Goal: Obtain resource: Obtain resource

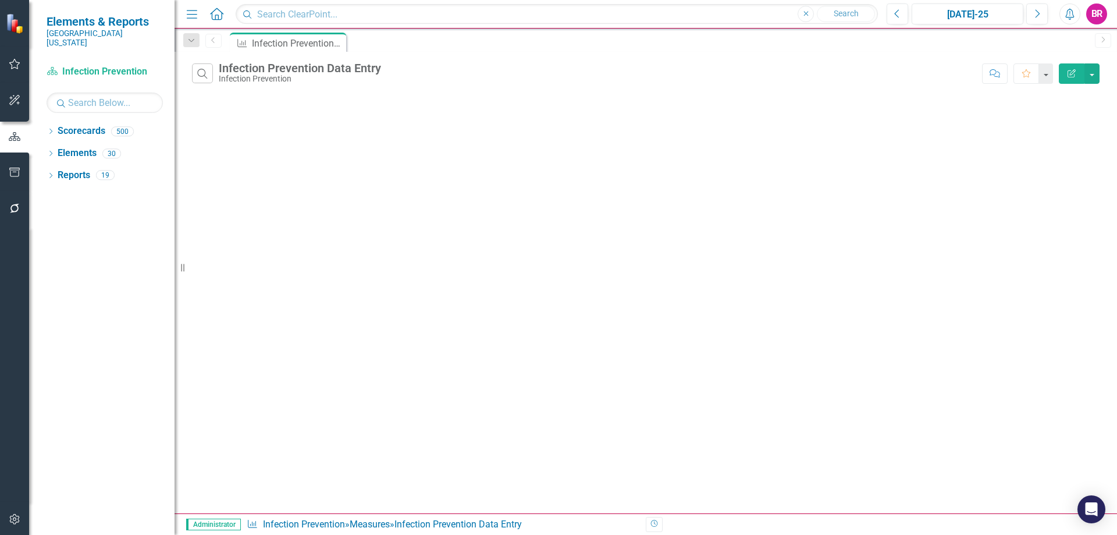
click at [13, 170] on icon "button" at bounding box center [14, 172] width 10 height 9
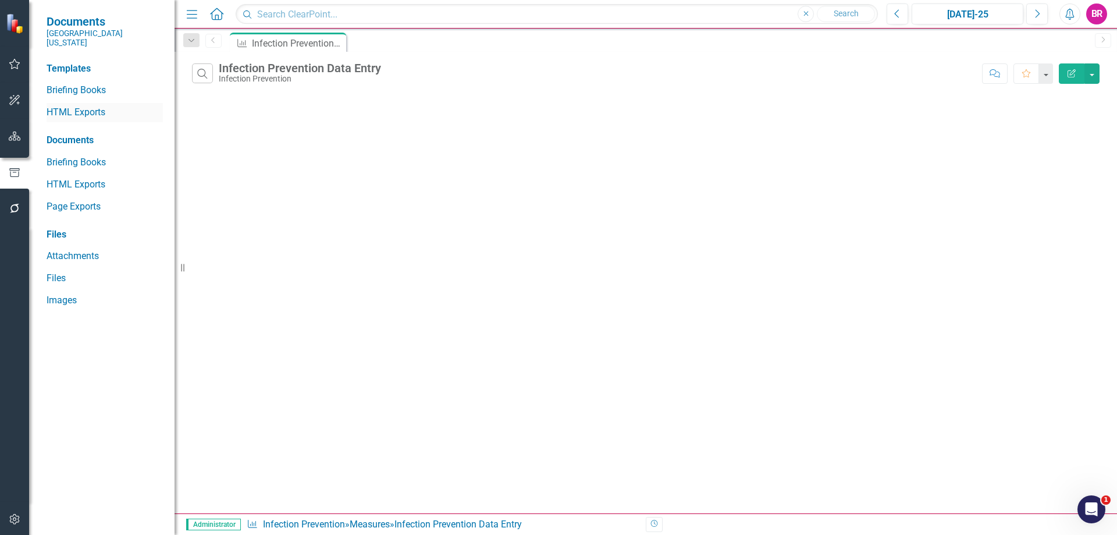
click at [69, 106] on link "HTML Exports" at bounding box center [105, 112] width 116 height 13
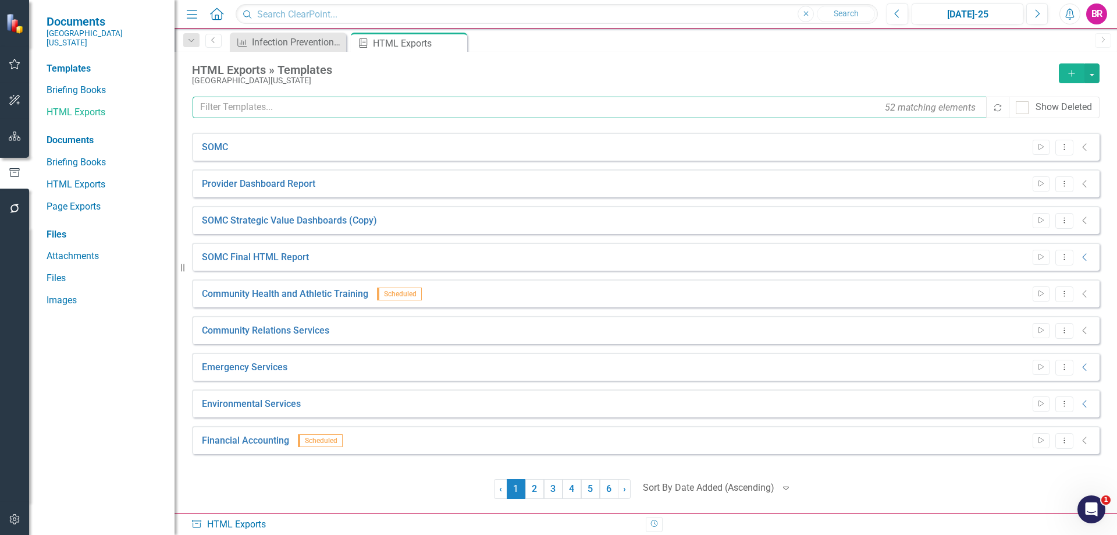
click at [311, 109] on input "text" at bounding box center [590, 108] width 795 height 22
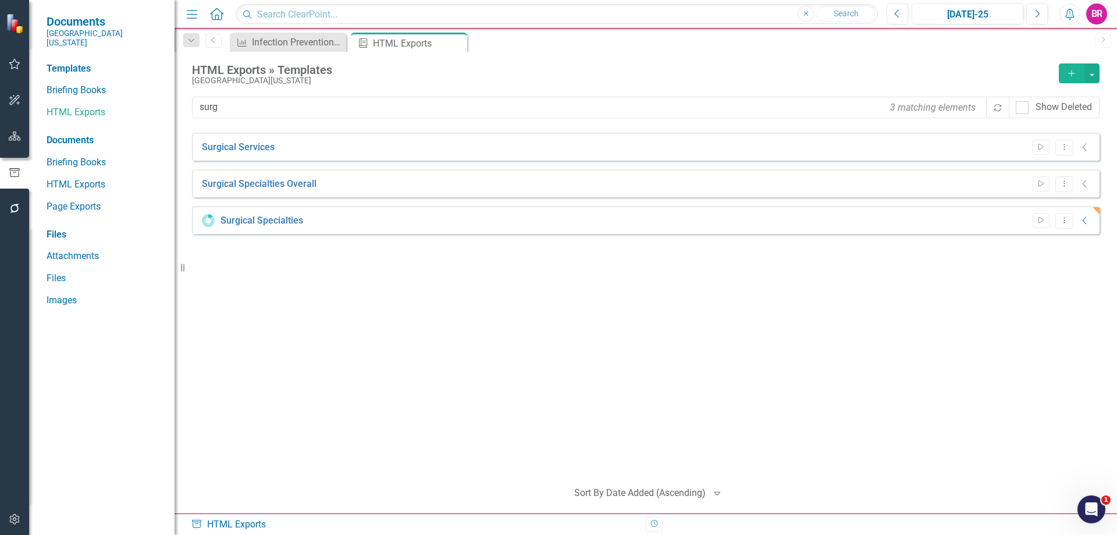
click at [321, 458] on div "Surgical Services Start Dropdown Menu Collapse File In Process Surgical Special…" at bounding box center [646, 301] width 908 height 337
click at [243, 116] on input "surg" at bounding box center [590, 108] width 795 height 22
click at [243, 112] on input "surg" at bounding box center [590, 108] width 795 height 22
type input "Medic"
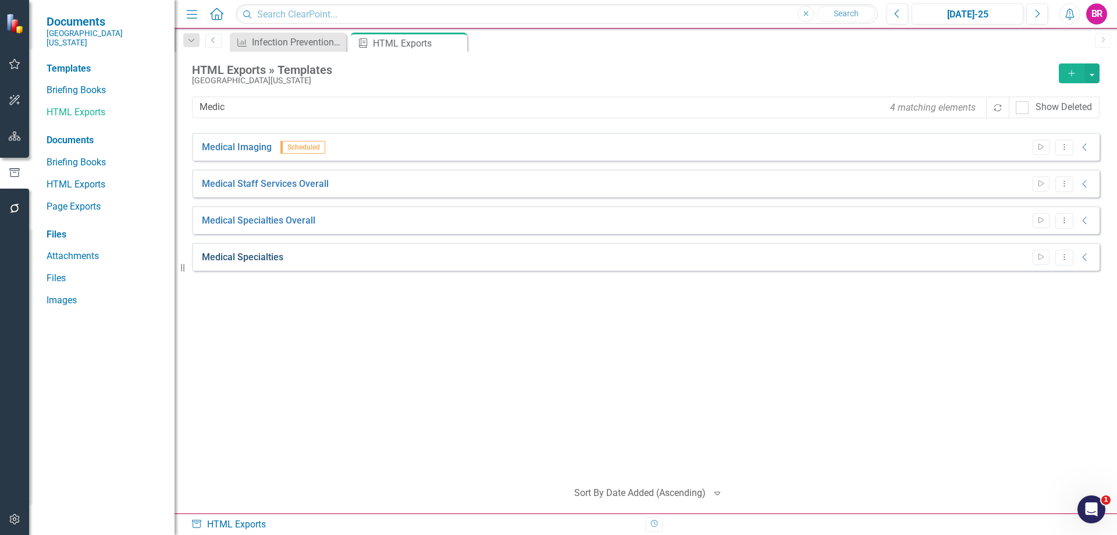
click at [259, 256] on link "Medical Specialties" at bounding box center [242, 257] width 81 height 13
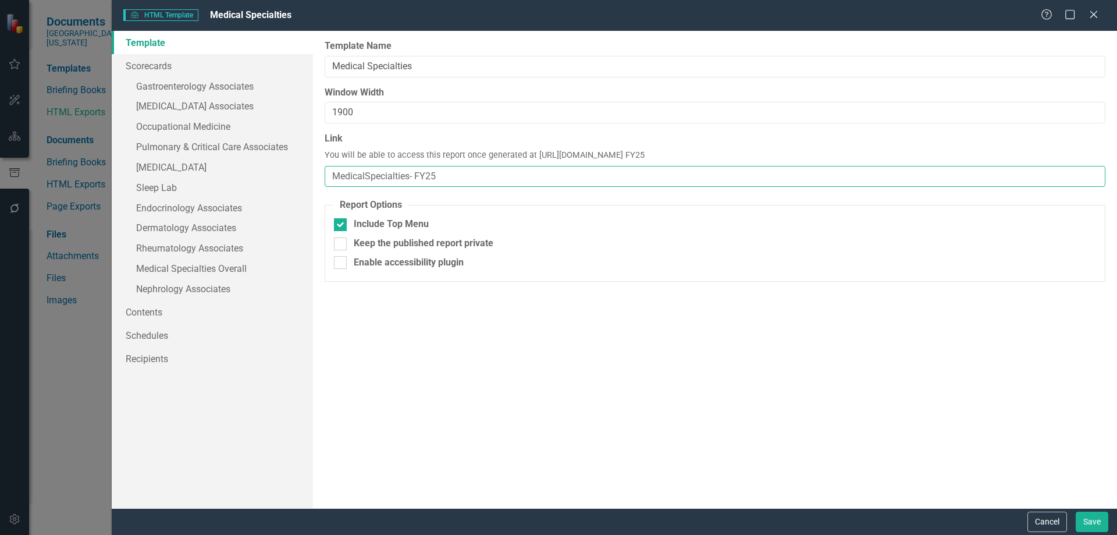
click at [416, 172] on input "MedicalSpecialties- FY25" at bounding box center [715, 177] width 781 height 22
type input "MedicalSpecialties-FY25"
click at [1103, 520] on button "Save" at bounding box center [1092, 521] width 33 height 20
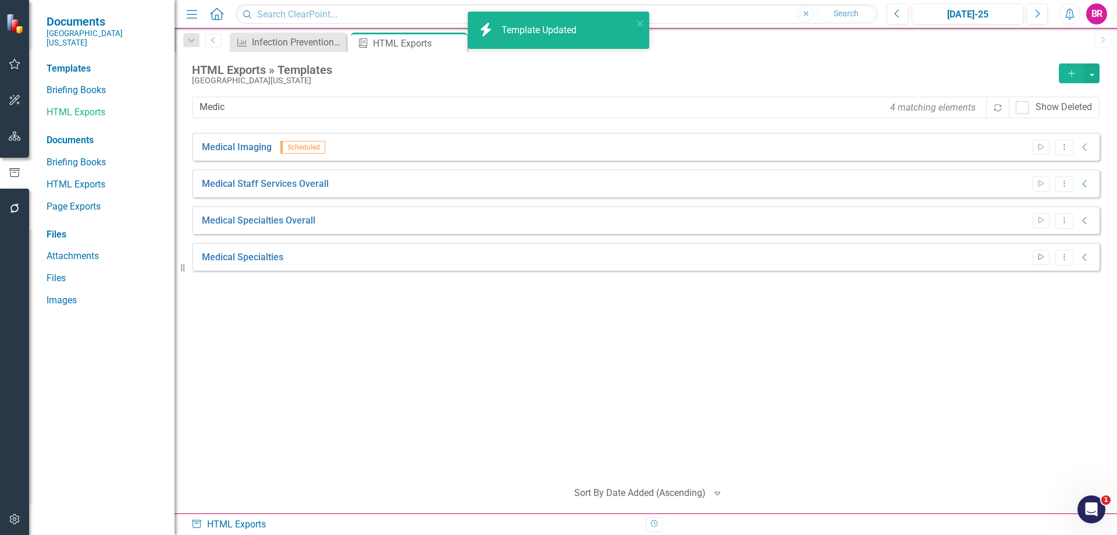
click at [1043, 260] on icon "Start" at bounding box center [1041, 257] width 9 height 7
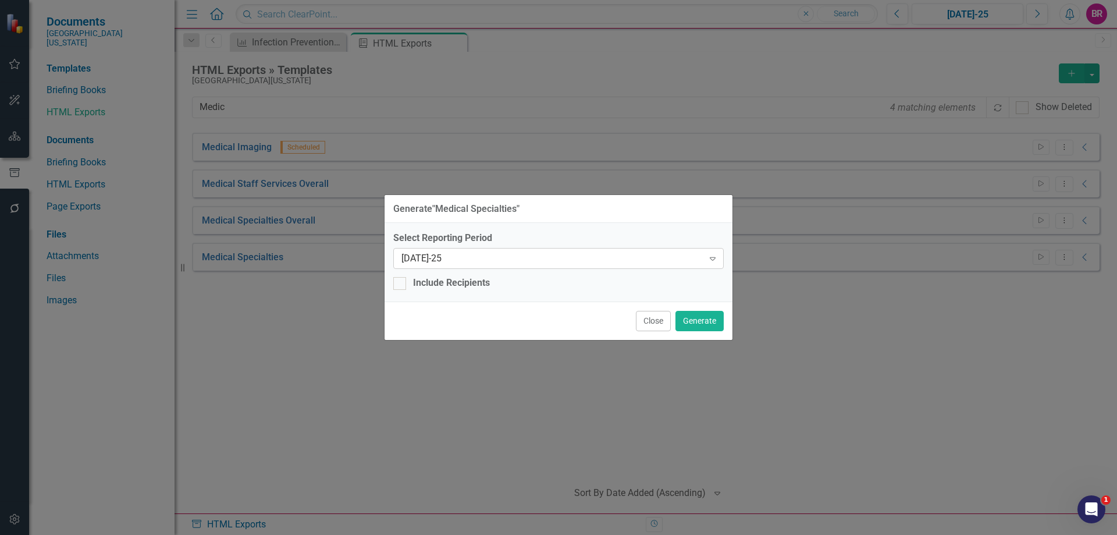
click at [718, 251] on div "Expand" at bounding box center [712, 258] width 21 height 19
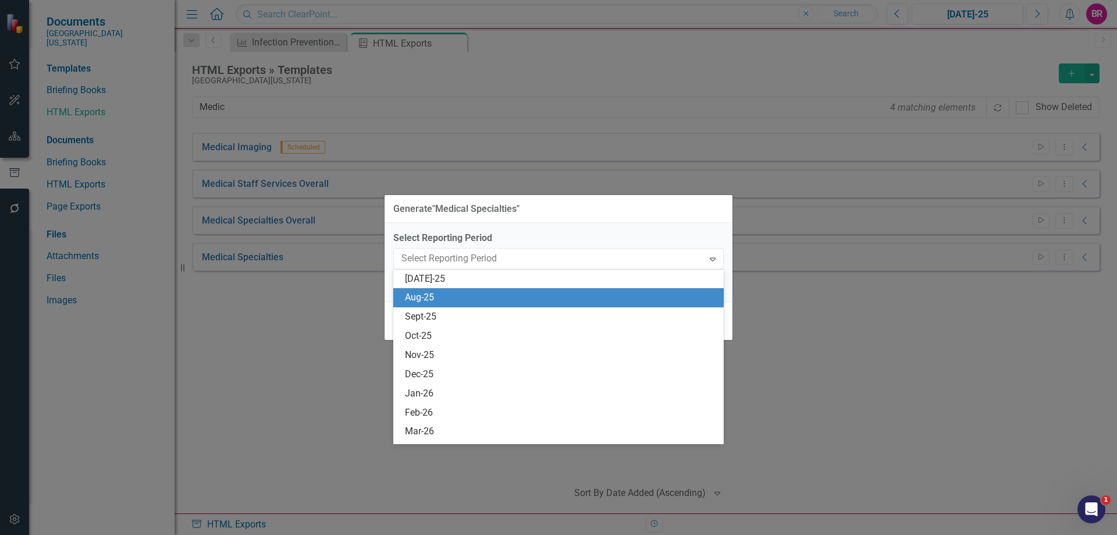
scroll to position [840, 0]
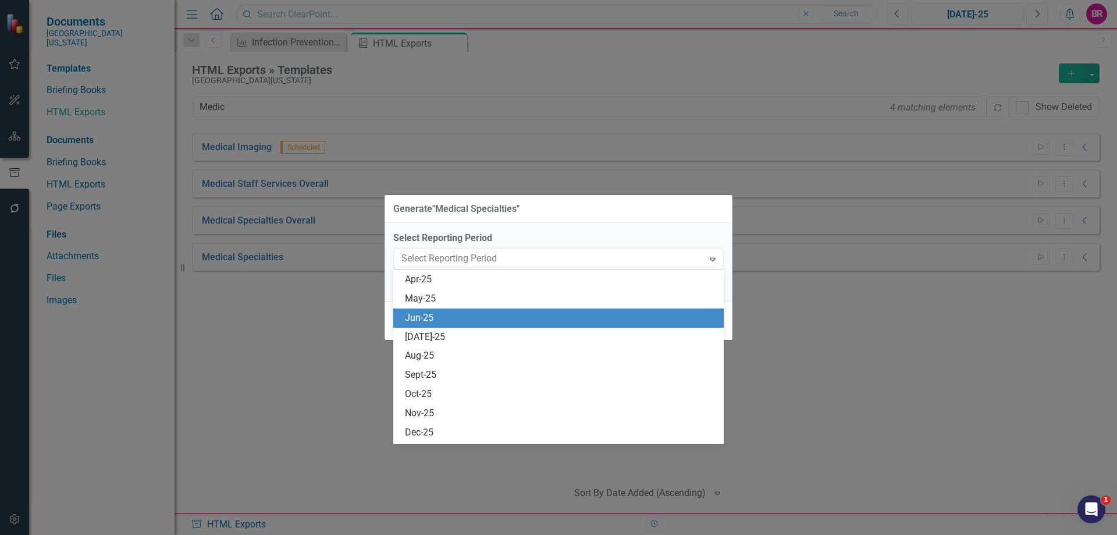
click at [571, 316] on div "Jun-25" at bounding box center [561, 317] width 312 height 13
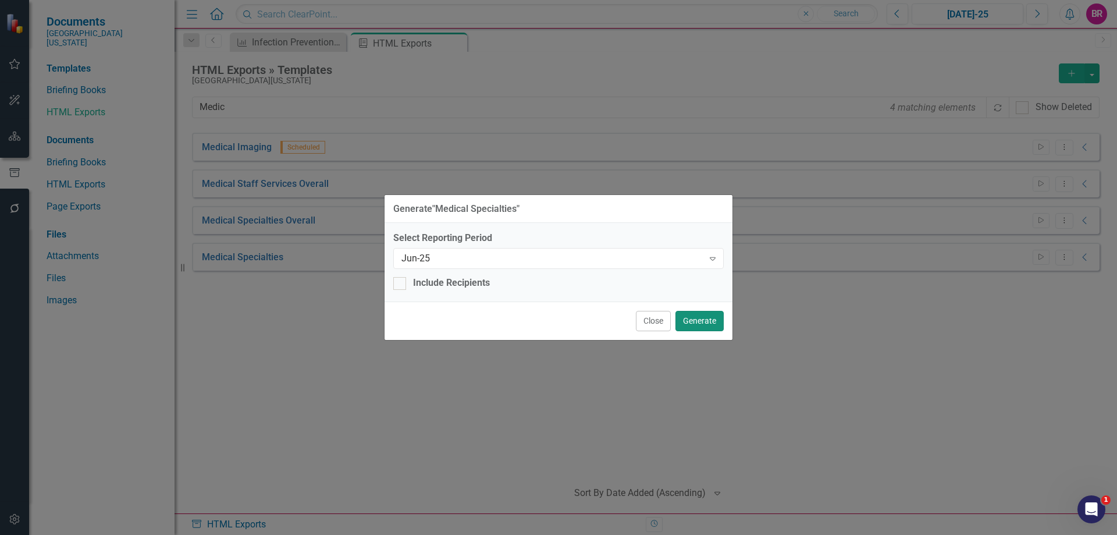
click at [699, 321] on button "Generate" at bounding box center [699, 321] width 48 height 20
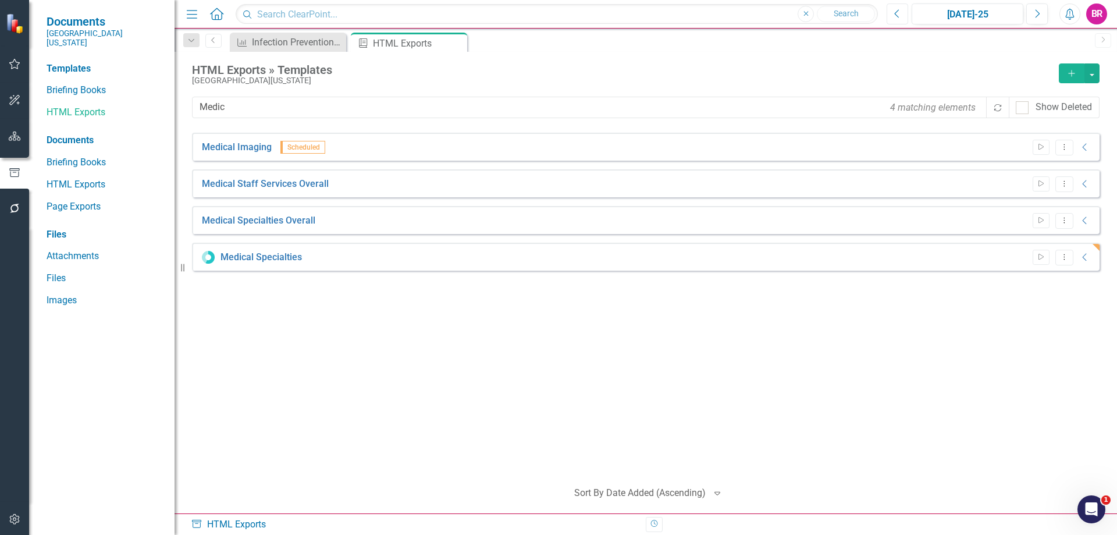
drag, startPoint x: 902, startPoint y: 8, endPoint x: 896, endPoint y: 12, distance: 6.6
click at [902, 8] on button "Previous" at bounding box center [898, 13] width 22 height 21
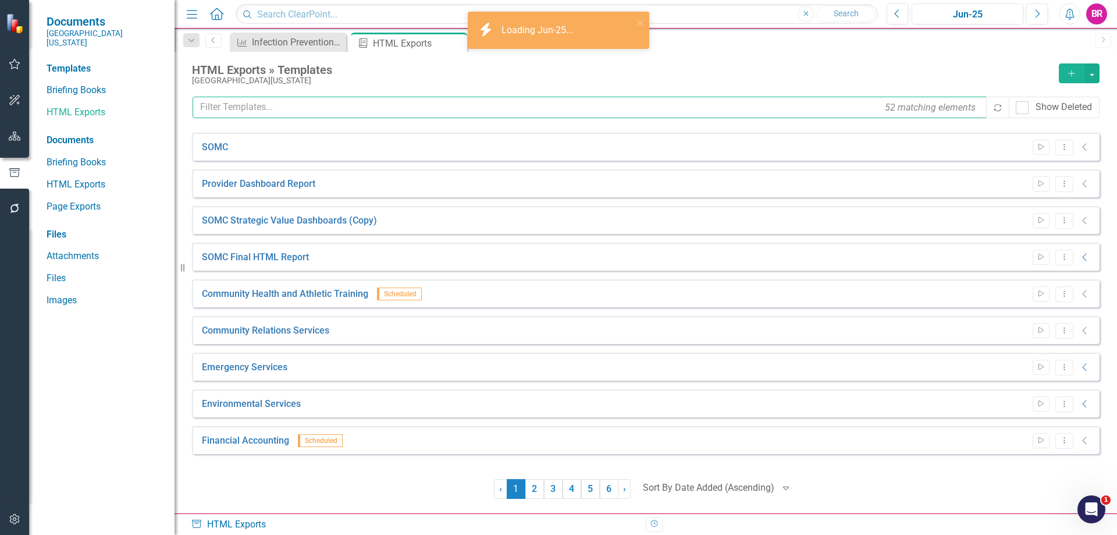
click at [330, 118] on input "text" at bounding box center [590, 108] width 795 height 22
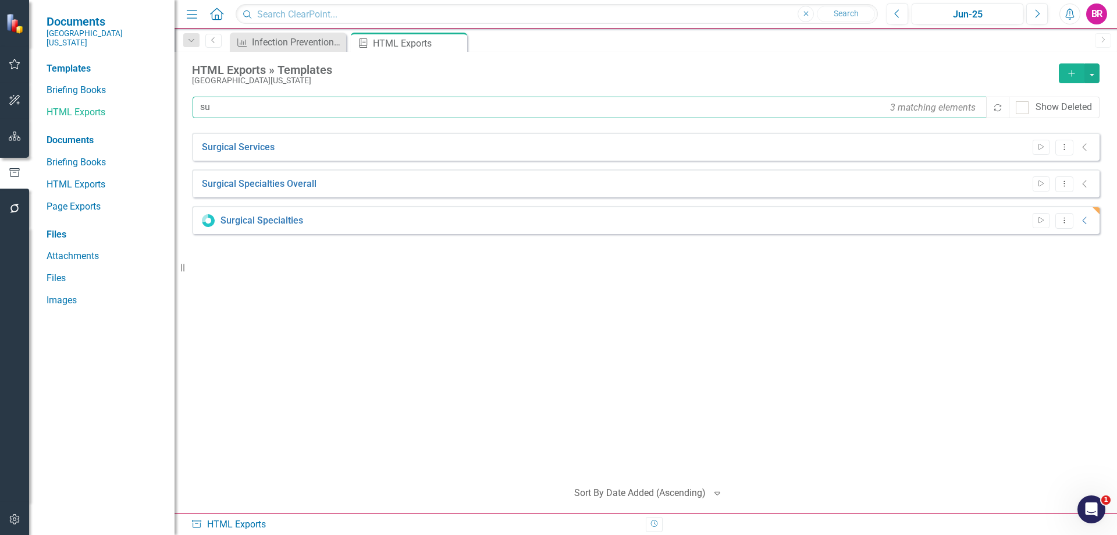
type input "s"
type input "m"
click at [344, 99] on input "sur" at bounding box center [590, 108] width 795 height 22
type input "m"
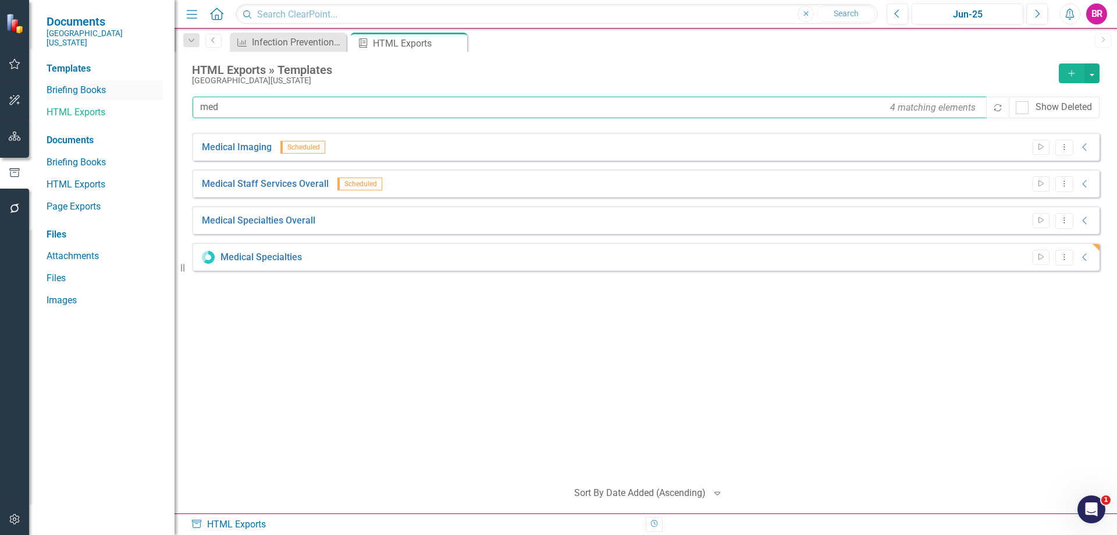
type input "med"
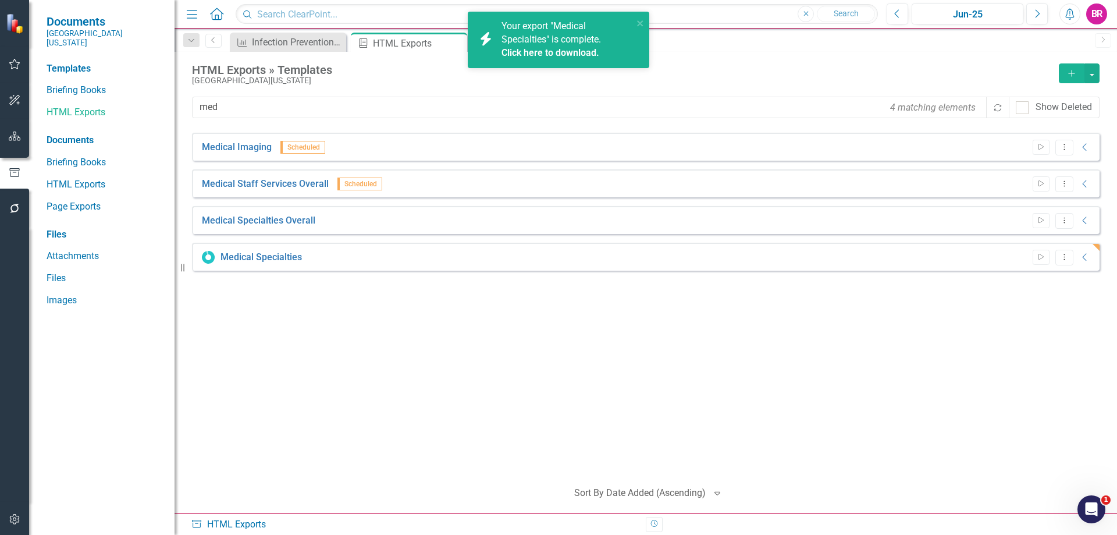
click at [505, 357] on div "Medical Imaging Scheduled Start Dropdown Menu Collapse HTML Medical Imaging Gen…" at bounding box center [646, 301] width 908 height 337
click at [520, 30] on span "Your export "Medical Specialties" is complete. Click here to download." at bounding box center [565, 40] width 129 height 40
